Goal: Submit feedback/report problem

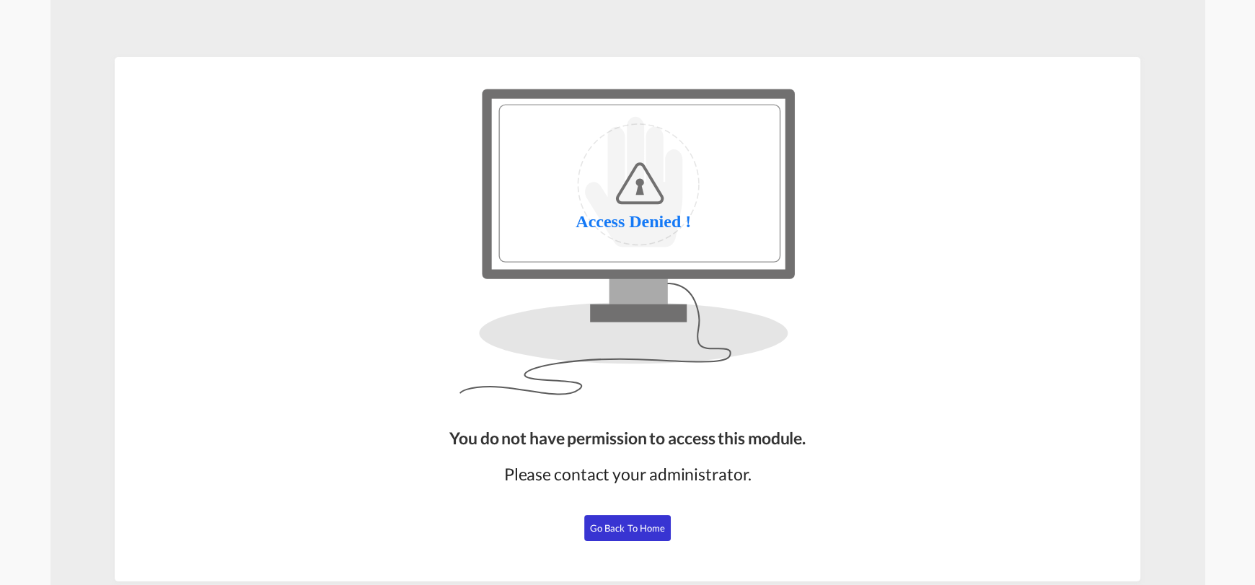
click at [632, 527] on span "Go Back to Home" at bounding box center [628, 528] width 76 height 12
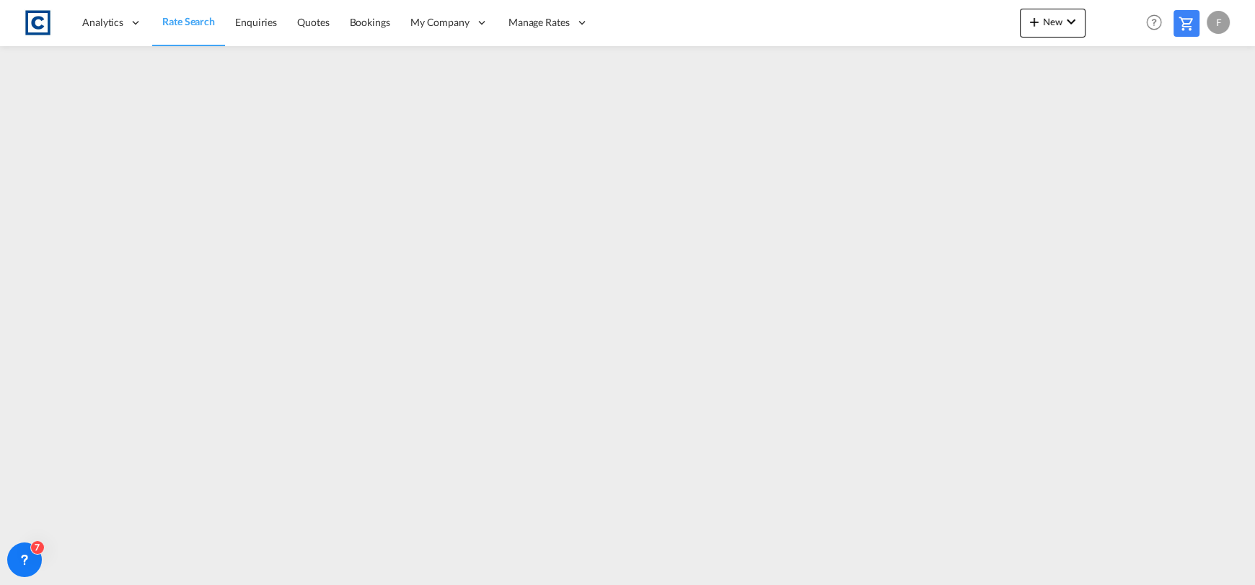
drag, startPoint x: 193, startPoint y: 21, endPoint x: 20, endPoint y: 37, distance: 173.9
click at [193, 21] on span "Rate Search" at bounding box center [188, 21] width 53 height 12
drag, startPoint x: 30, startPoint y: 558, endPoint x: 35, endPoint y: 548, distance: 11.0
click at [30, 558] on icon at bounding box center [24, 560] width 14 height 14
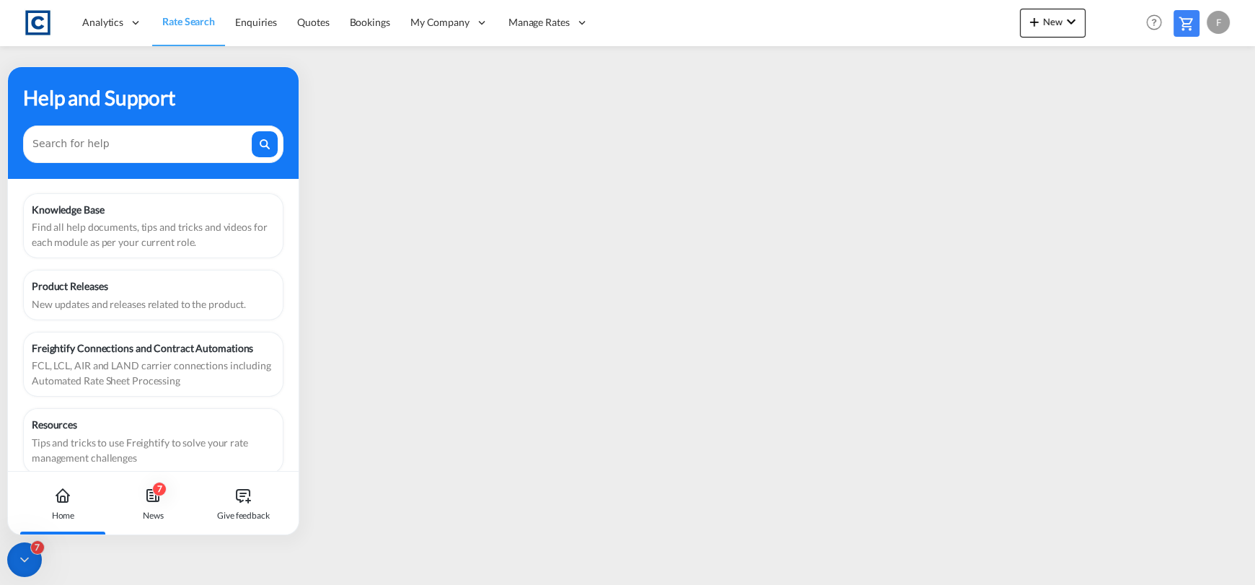
scroll to position [17, 0]
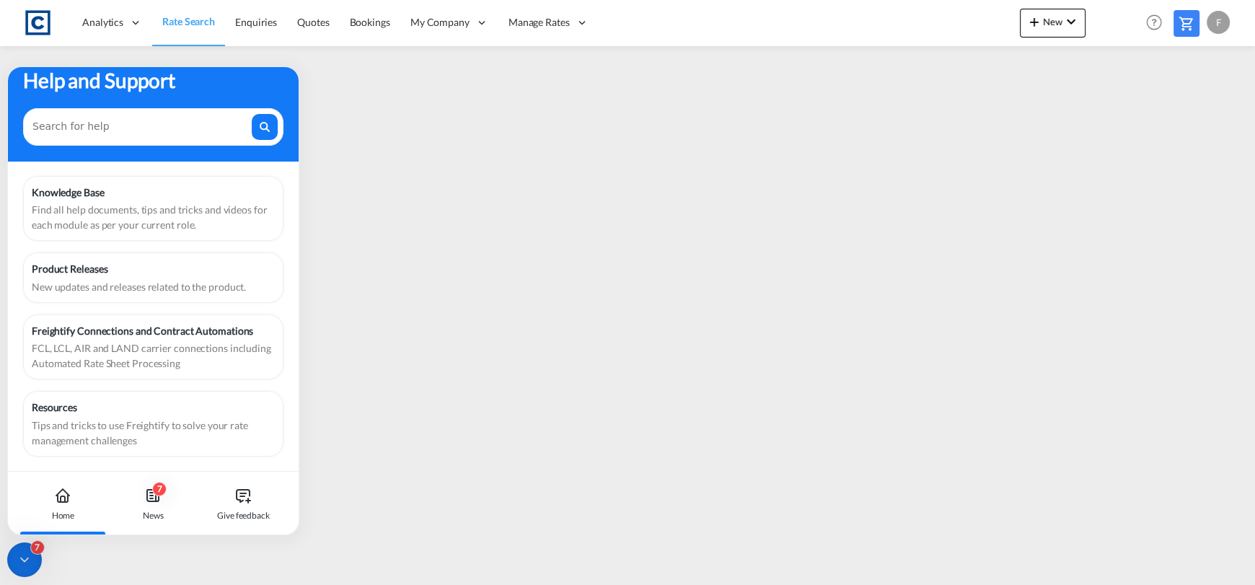
click at [237, 508] on div "Give feedback" at bounding box center [243, 503] width 80 height 63
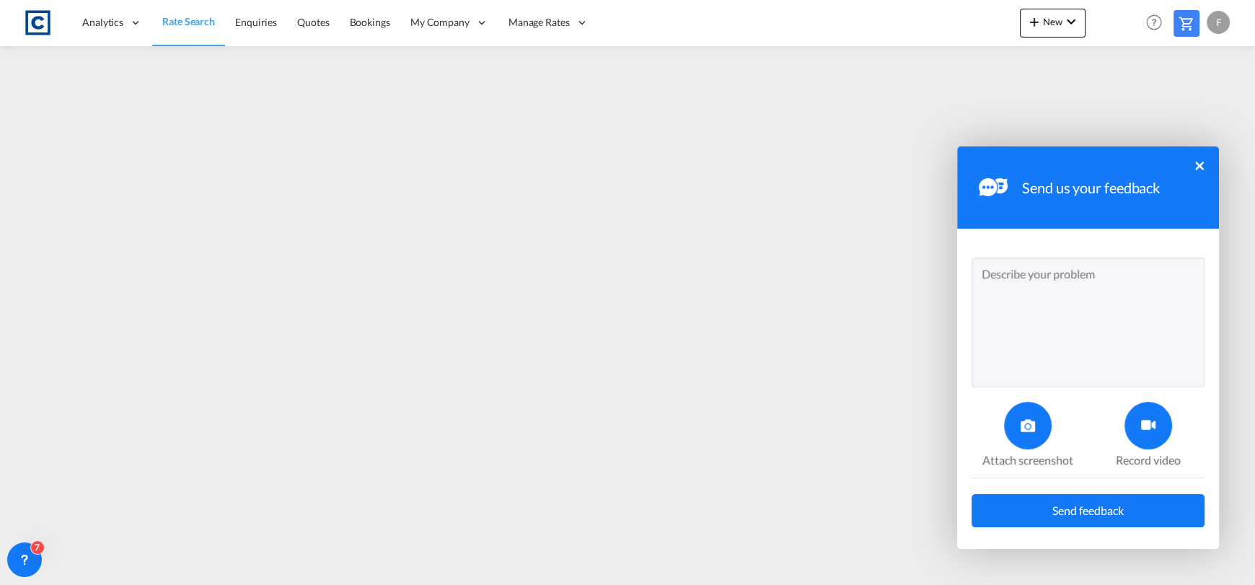
click at [1058, 320] on textarea at bounding box center [1088, 323] width 233 height 130
type textarea "Y"
type textarea "COSCO Haulage rate for post code; SN4 is pulling through incorrectly."
drag, startPoint x: 1105, startPoint y: 509, endPoint x: 1105, endPoint y: 434, distance: 75.8
click at [1106, 509] on span "Send feedback" at bounding box center [1088, 511] width 71 height 12
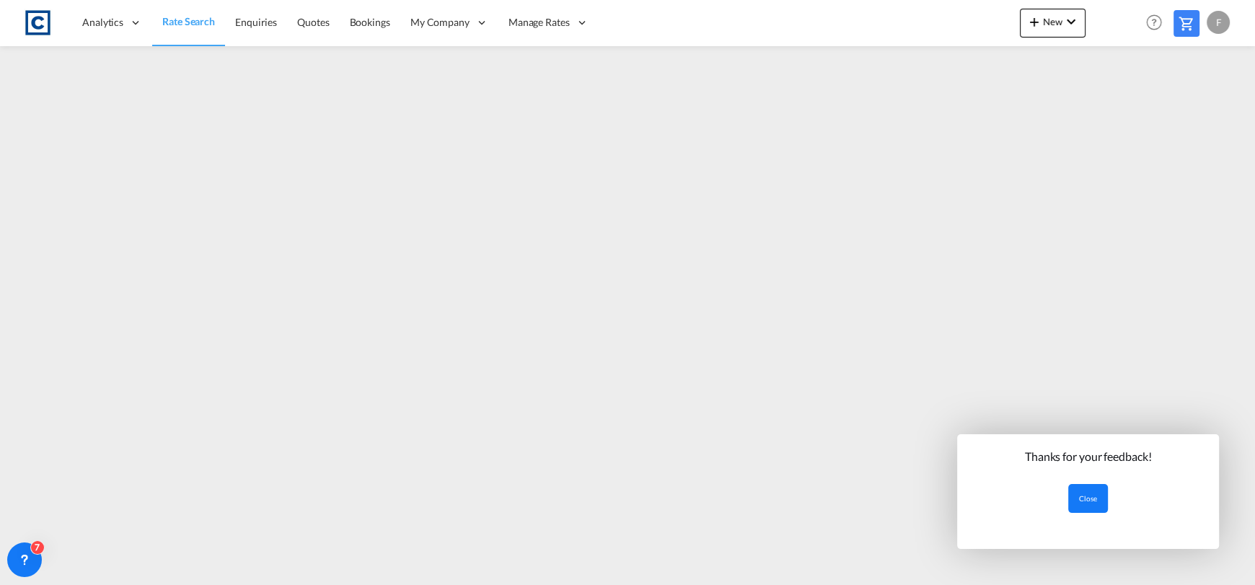
click at [1083, 497] on button "Close" at bounding box center [1089, 498] width 40 height 29
